Goal: Information Seeking & Learning: Learn about a topic

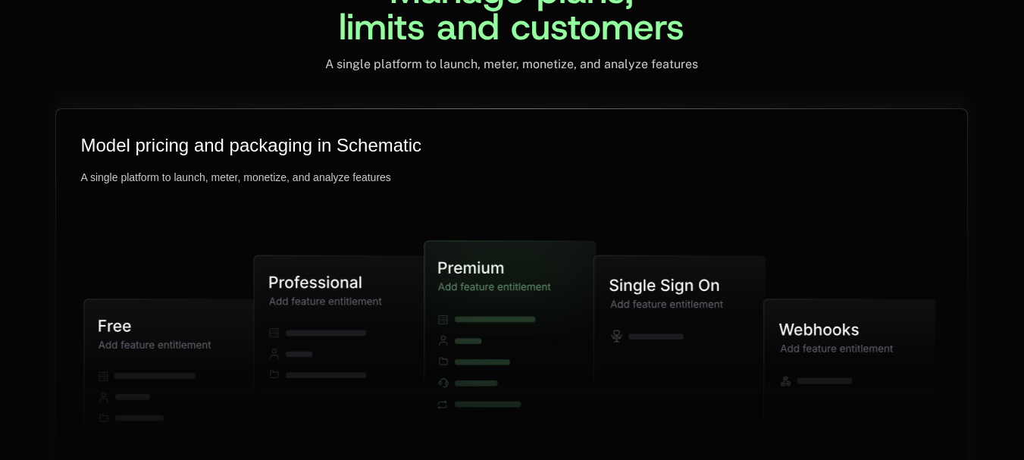
scroll to position [3891, 0]
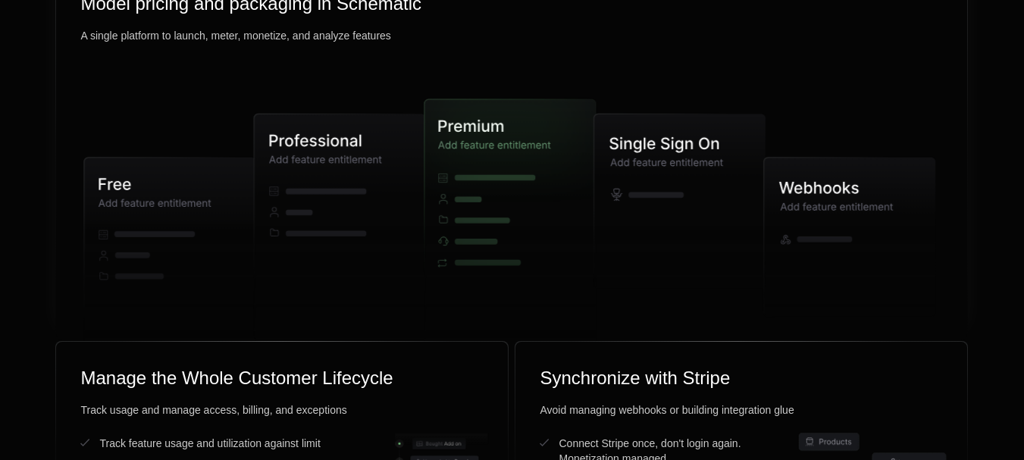
drag, startPoint x: 663, startPoint y: 186, endPoint x: 525, endPoint y: 207, distance: 139.5
click at [525, 207] on g at bounding box center [509, 223] width 851 height 363
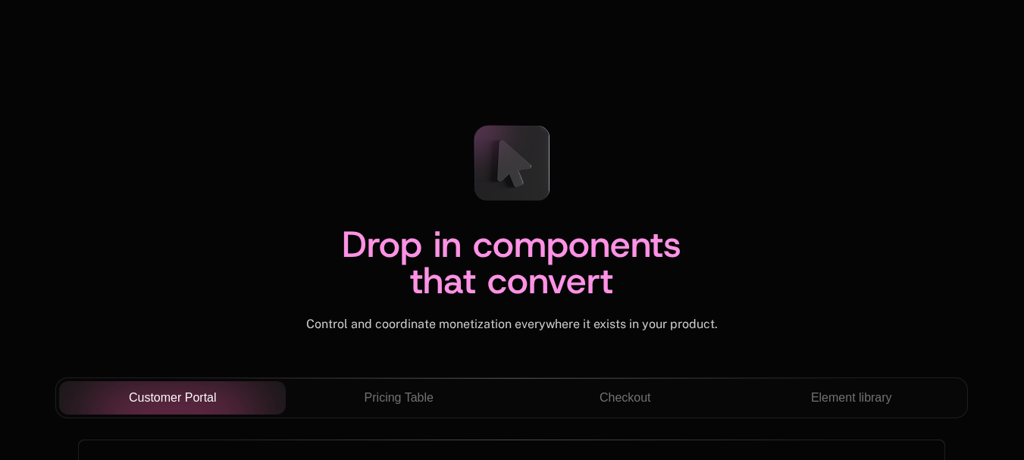
scroll to position [5130, 0]
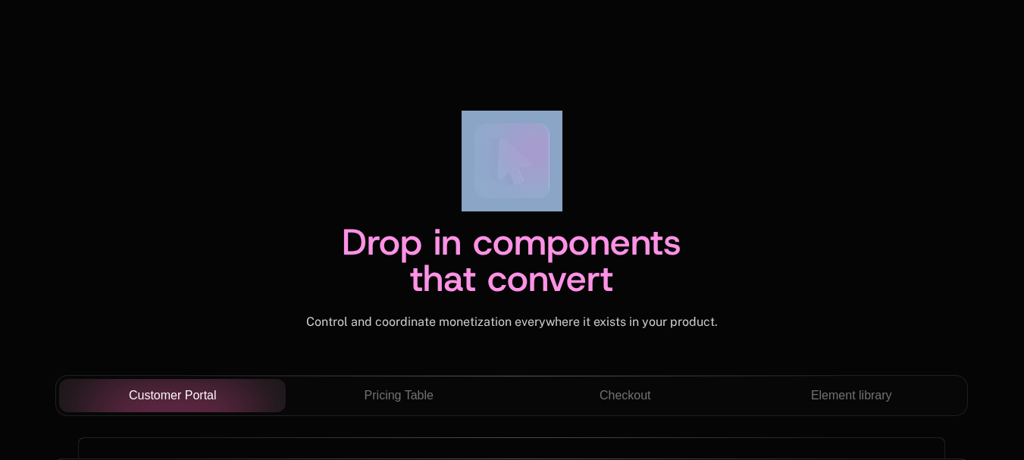
drag, startPoint x: 504, startPoint y: 150, endPoint x: 575, endPoint y: 231, distance: 108.0
click at [588, 186] on div "Drop in components that convert Control and coordinate monetization everywhere …" at bounding box center [511, 220] width 913 height 219
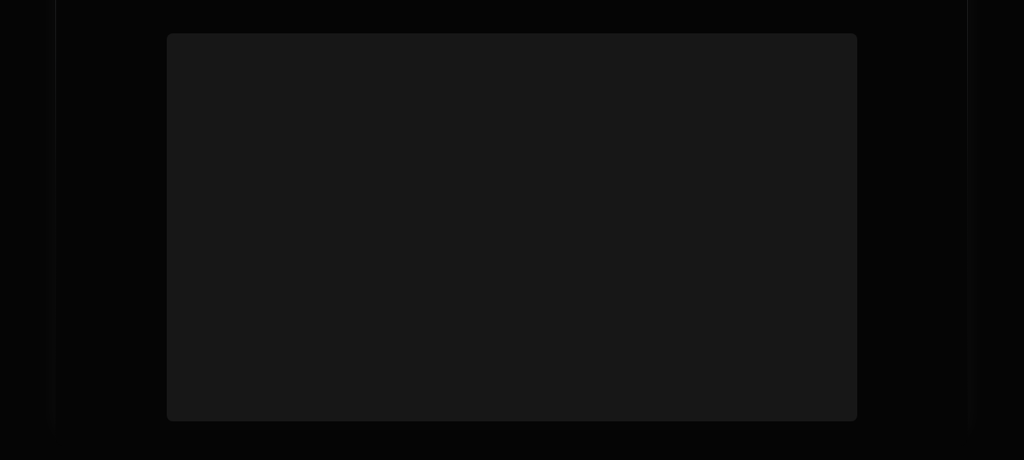
drag, startPoint x: 606, startPoint y: 233, endPoint x: 331, endPoint y: 275, distance: 277.6
click at [297, 264] on video at bounding box center [512, 208] width 678 height 339
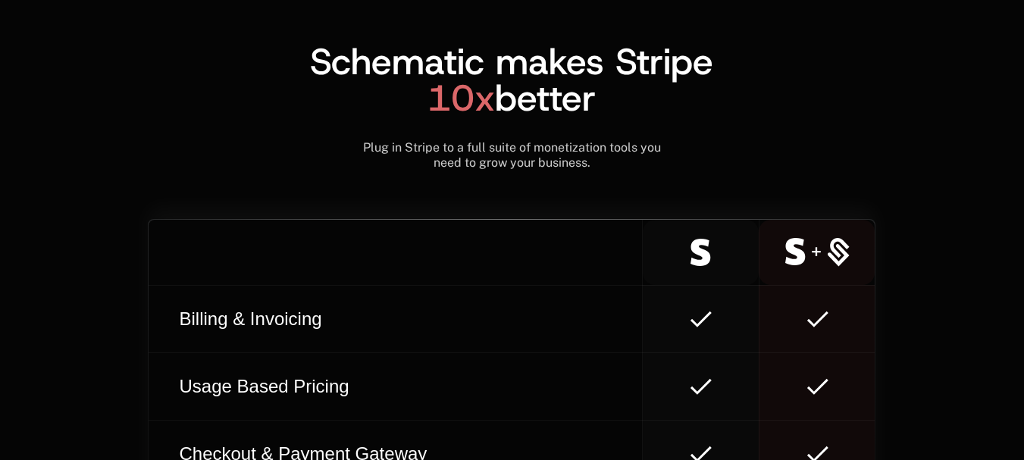
scroll to position [8749, 0]
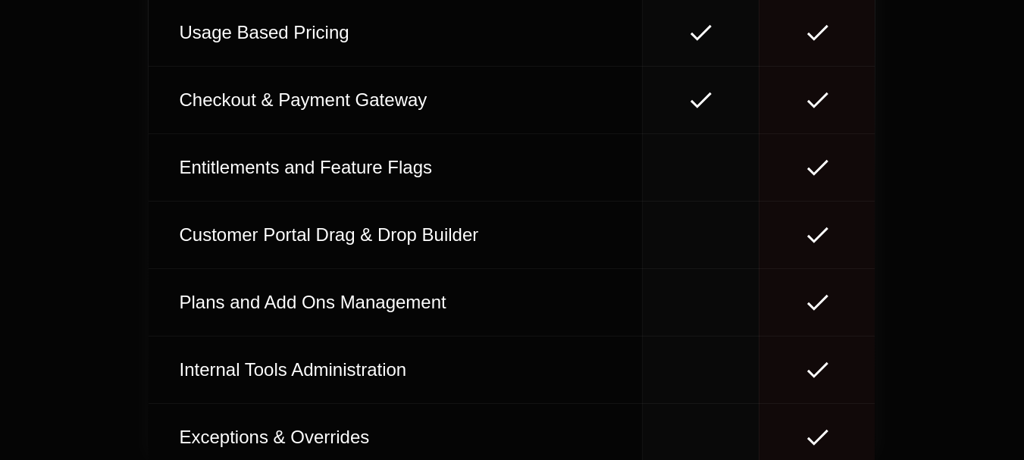
drag, startPoint x: 706, startPoint y: 116, endPoint x: 628, endPoint y: 128, distance: 79.0
click at [628, 128] on tr "Checkout & Payment Gateway" at bounding box center [512, 99] width 726 height 67
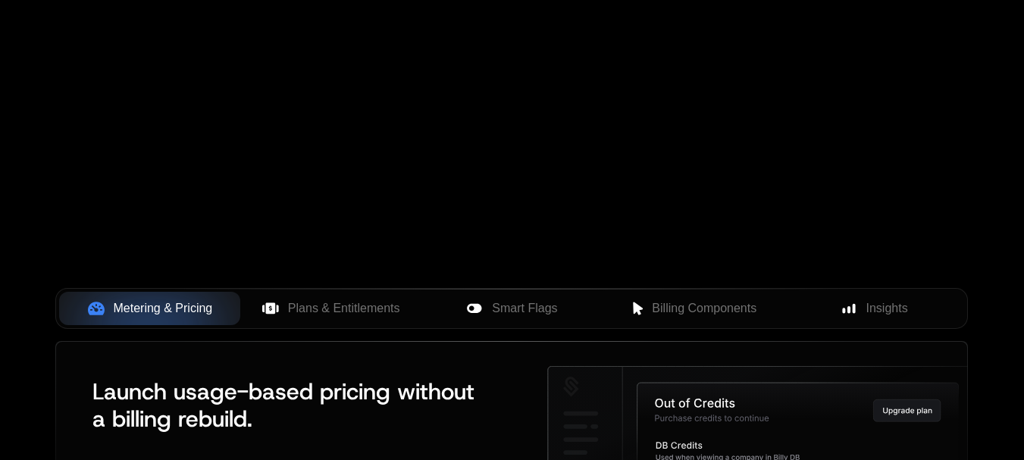
scroll to position [531, 0]
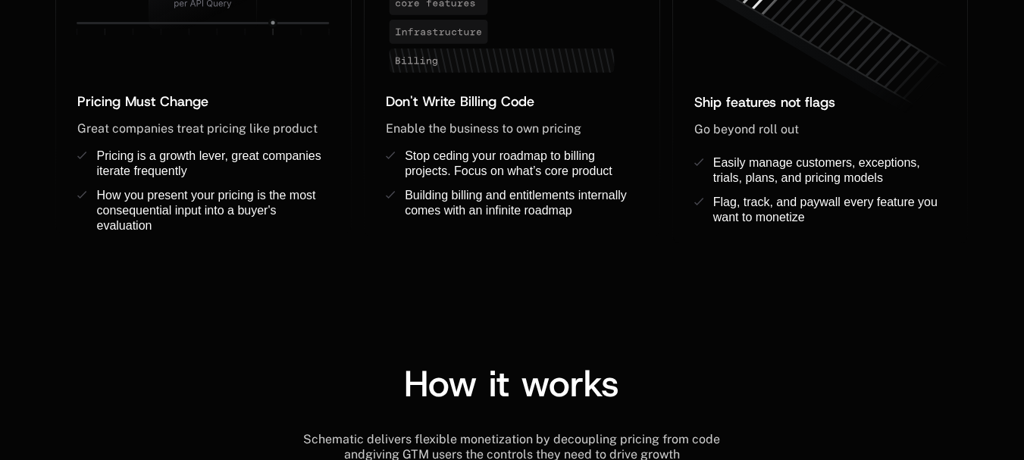
scroll to position [177, 0]
